Goal: Information Seeking & Learning: Learn about a topic

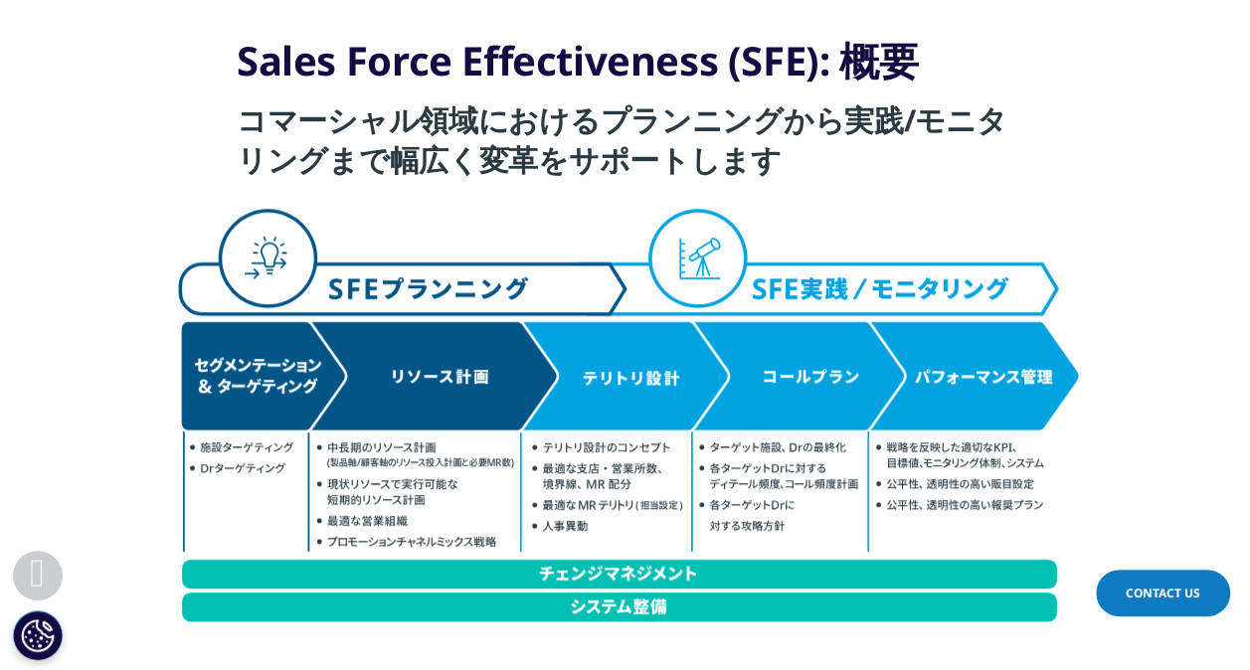
scroll to position [497, 0]
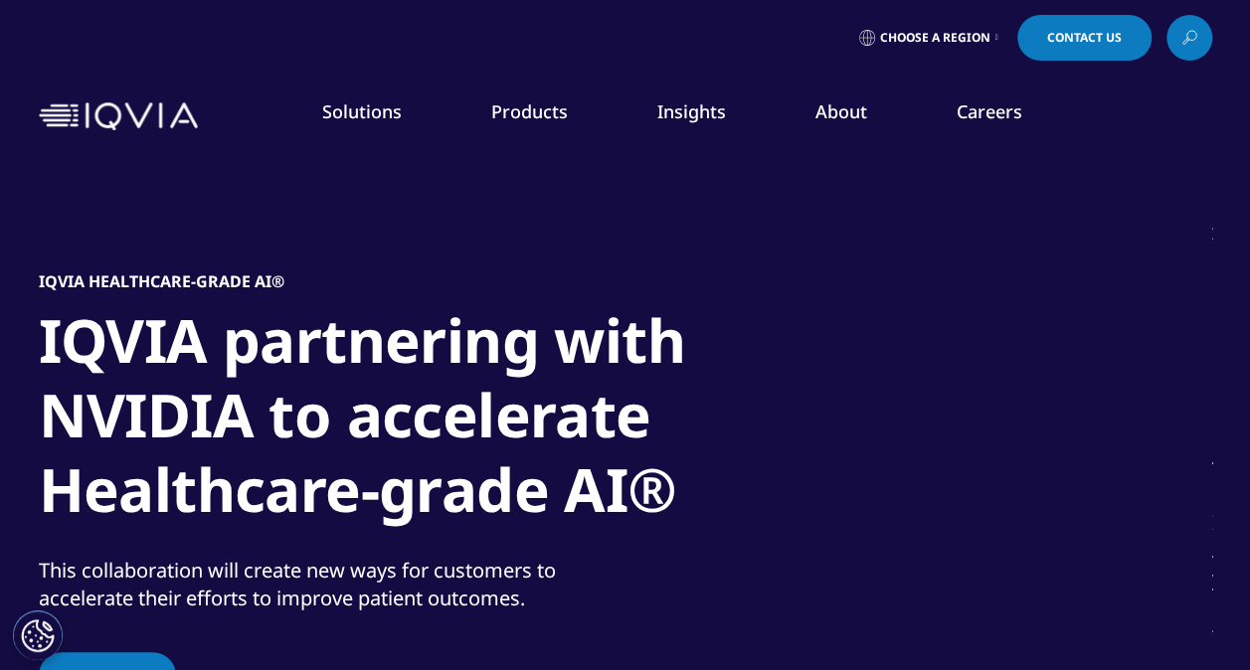
click at [975, 32] on span "Choose a Region" at bounding box center [935, 38] width 110 height 16
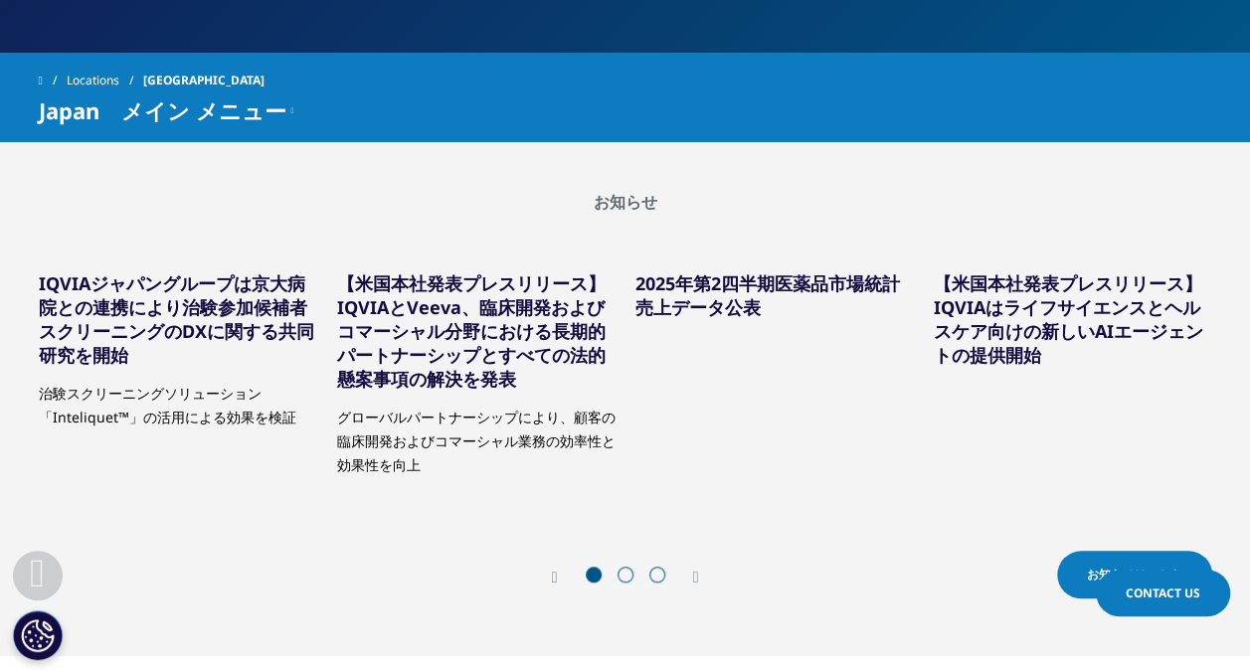
scroll to position [696, 0]
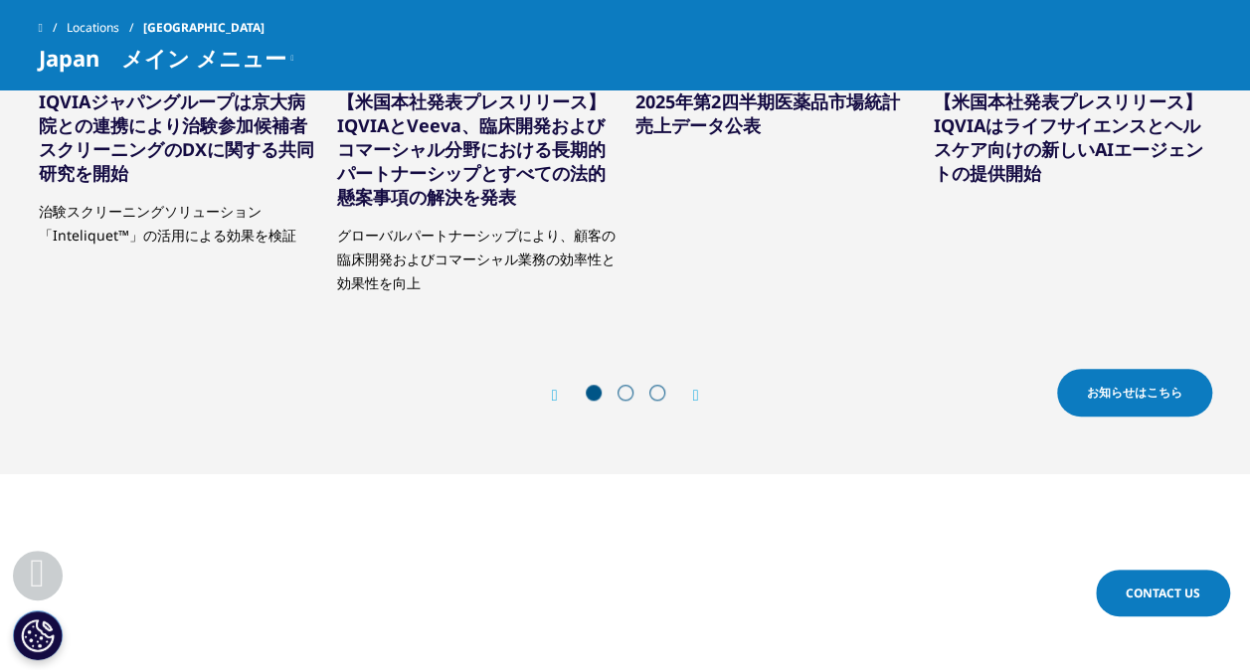
click at [696, 392] on icon "Next slide" at bounding box center [696, 396] width 6 height 16
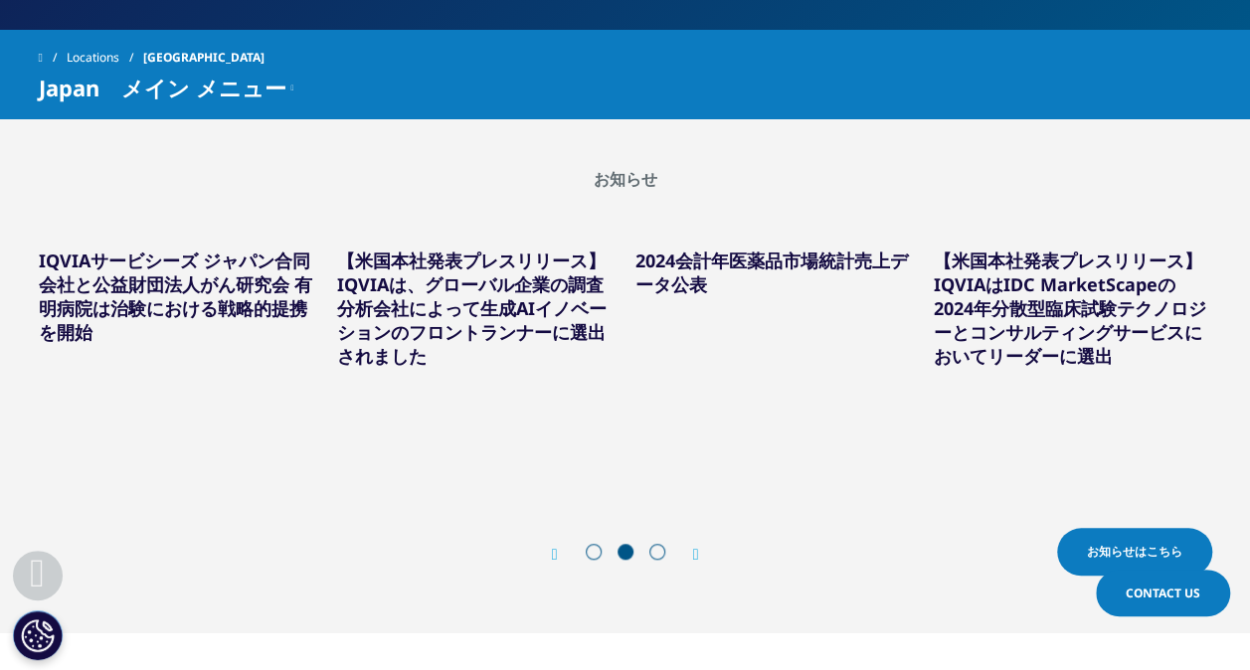
scroll to position [597, 0]
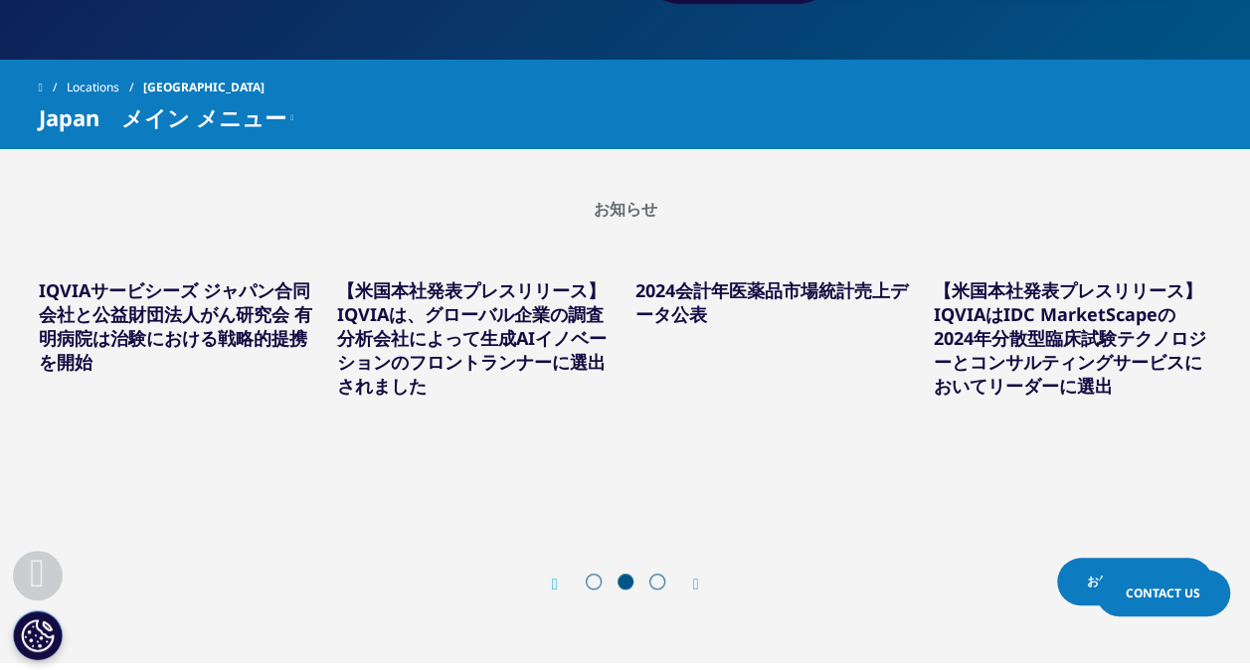
click at [205, 334] on link "IQVIAサービシーズ ジャパン合同会社と公益財団法人がん研究会 有明病院は治験における戦略的提携を開始" at bounding box center [175, 325] width 273 height 95
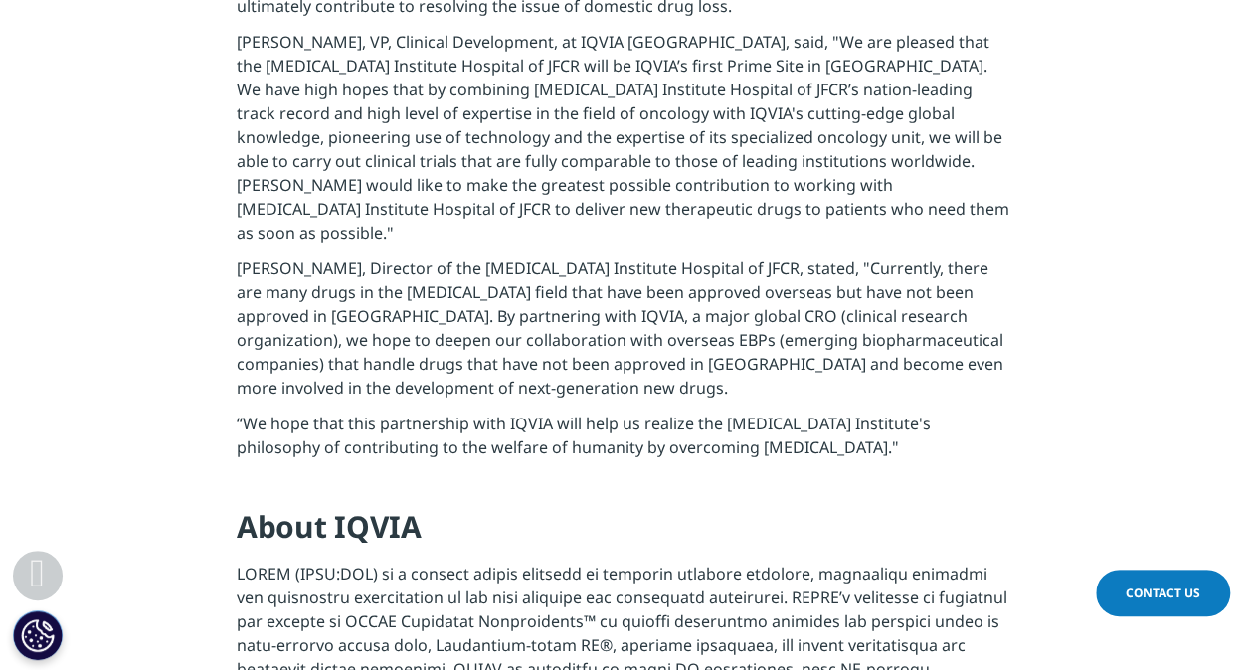
scroll to position [3481, 0]
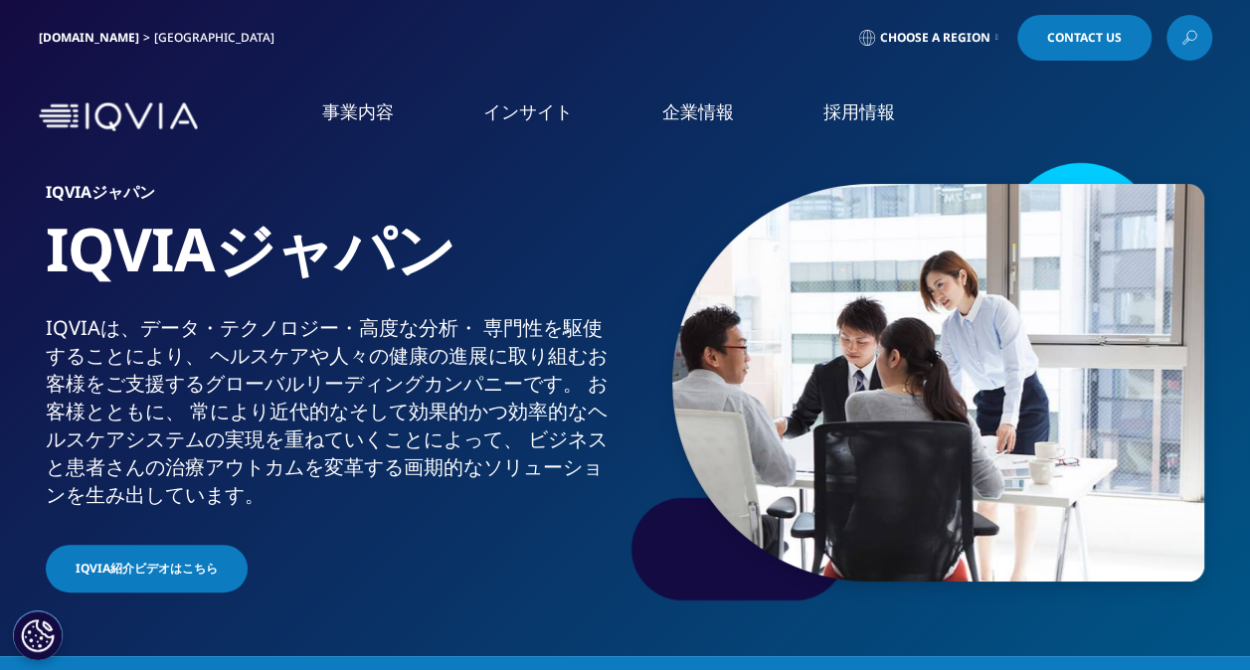
click at [531, 505] on link "概要" at bounding box center [525, 504] width 301 height 54
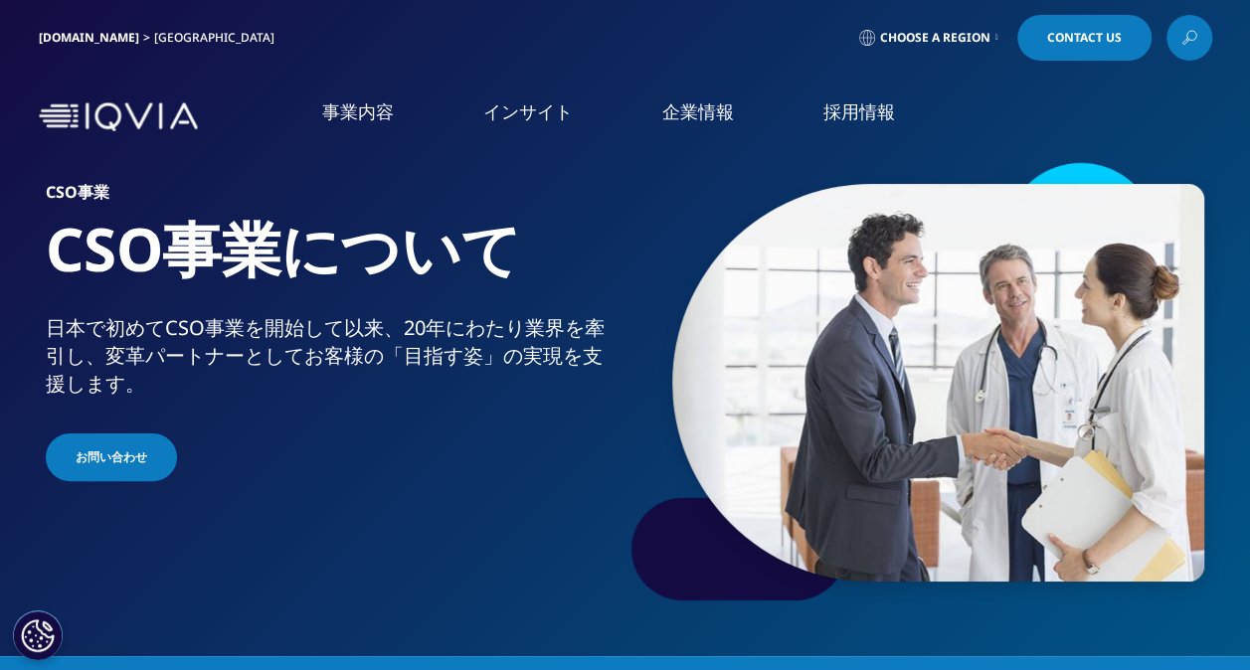
click at [416, 595] on div "CSO事業 CSO事業について 日本で初めてCSO事業を開始して以来、20年にわたり業界を牽引し、変革パートナーとしてお客様の「目指す姿」の実現を支援します。…" at bounding box center [626, 383] width 1174 height 448
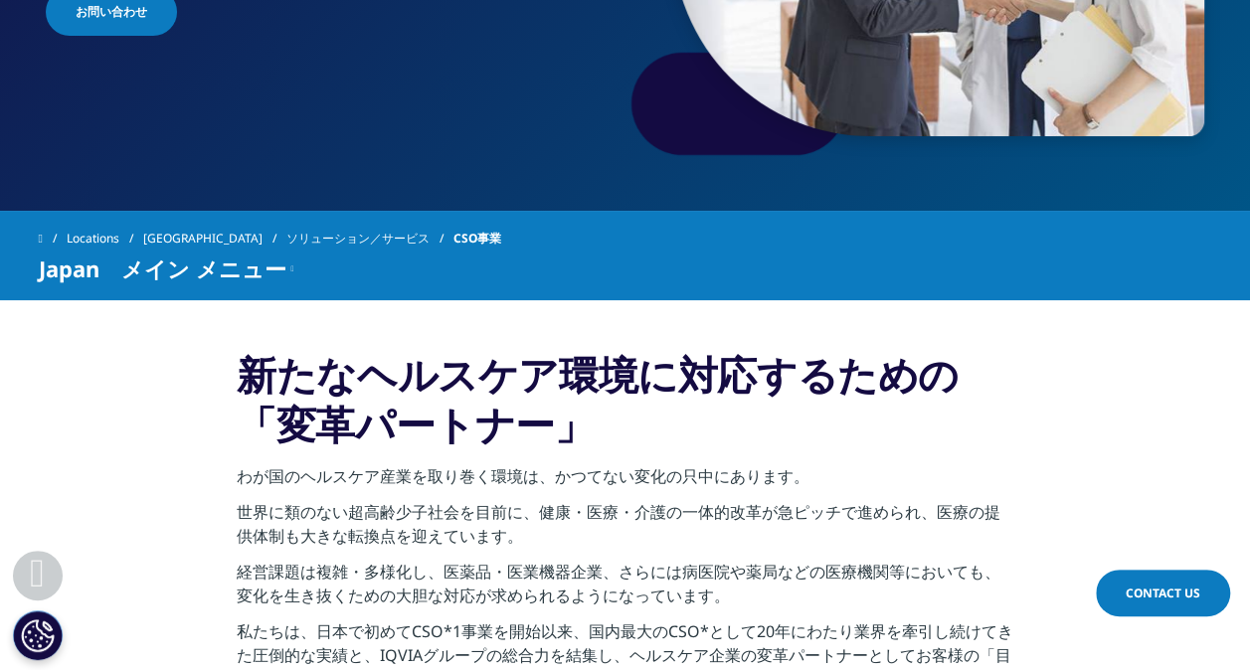
scroll to position [497, 0]
